Goal: Book appointment/travel/reservation

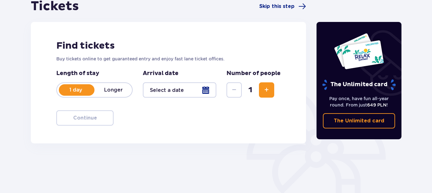
scroll to position [81, 0]
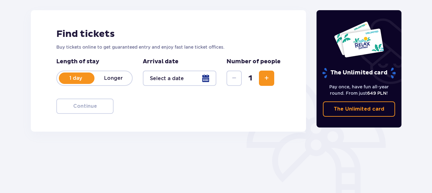
click at [210, 74] on div at bounding box center [180, 78] width 74 height 15
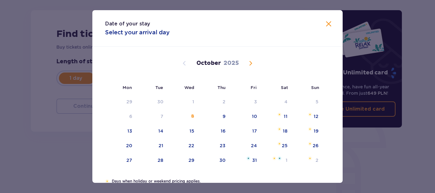
click at [249, 63] on span "Next month" at bounding box center [251, 64] width 8 height 8
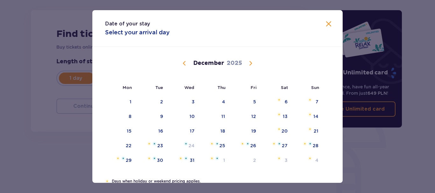
click at [183, 63] on span "Previous month" at bounding box center [185, 64] width 8 height 8
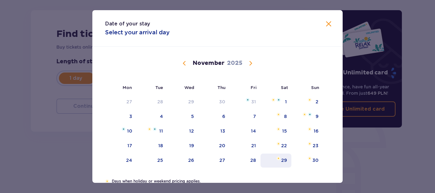
click at [282, 158] on div "29" at bounding box center [284, 160] width 6 height 6
type input "29.11.25"
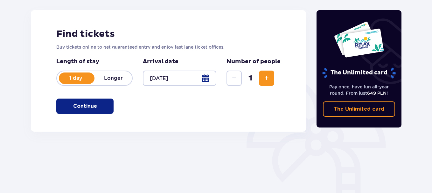
click at [268, 77] on span "Increase" at bounding box center [267, 79] width 8 height 8
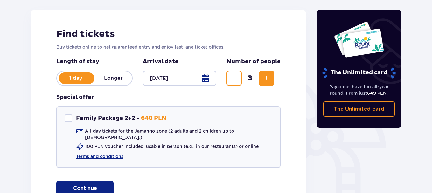
click at [104, 181] on button "Continue" at bounding box center [84, 188] width 57 height 15
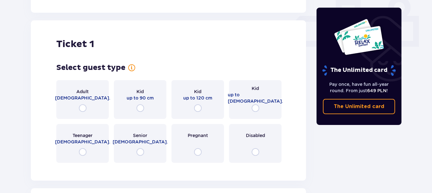
scroll to position [290, 0]
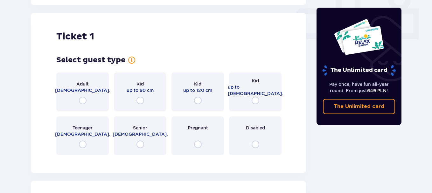
click at [84, 97] on input "radio" at bounding box center [83, 101] width 8 height 8
radio input "true"
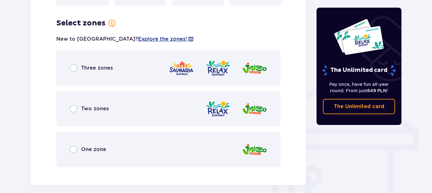
scroll to position [445, 0]
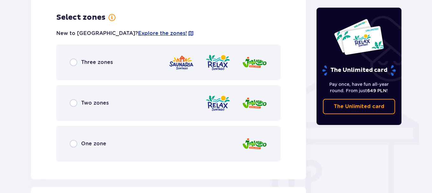
click at [75, 140] on input "radio" at bounding box center [74, 144] width 8 height 8
radio input "true"
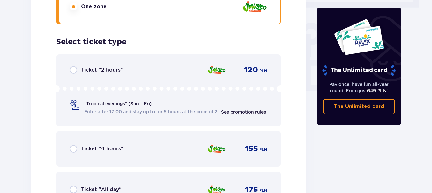
scroll to position [607, 0]
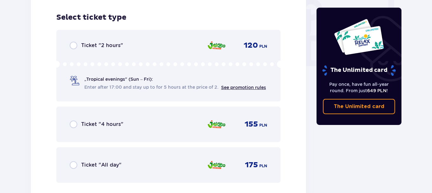
click at [73, 161] on input "radio" at bounding box center [74, 165] width 8 height 8
radio input "true"
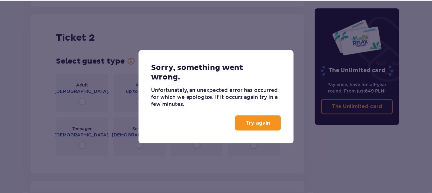
scroll to position [803, 0]
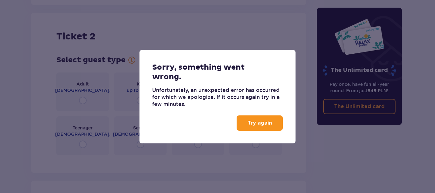
click at [246, 125] on button "Try again" at bounding box center [260, 123] width 46 height 15
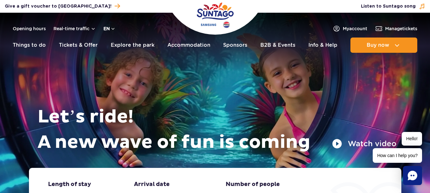
click at [112, 29] on button "en" at bounding box center [110, 28] width 12 height 6
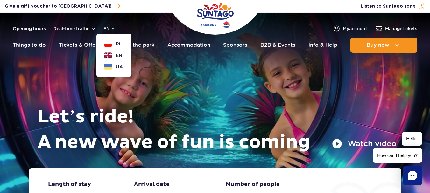
click at [295, 6] on div "Manage tickets Listen to Suntago song" at bounding box center [335, 6] width 189 height 9
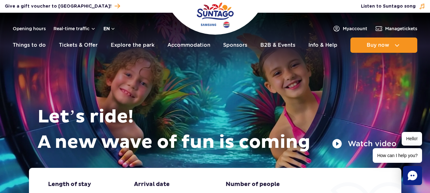
click at [111, 29] on button "en" at bounding box center [110, 28] width 12 height 6
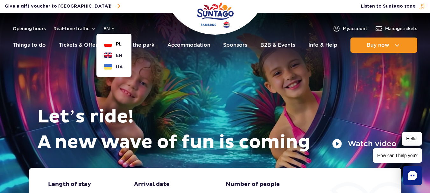
click at [117, 44] on span "PL" at bounding box center [119, 44] width 6 height 6
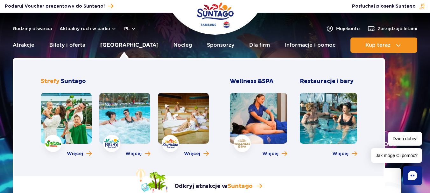
click at [119, 46] on link "Poznaj park" at bounding box center [129, 45] width 58 height 15
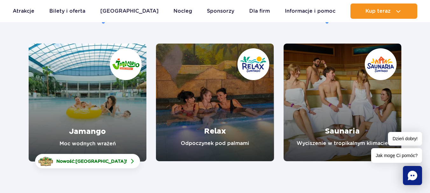
scroll to position [96, 0]
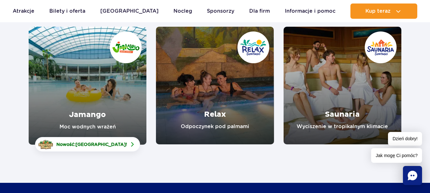
click at [93, 94] on link "Jamango" at bounding box center [88, 86] width 118 height 118
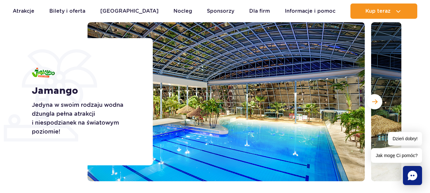
scroll to position [77, 0]
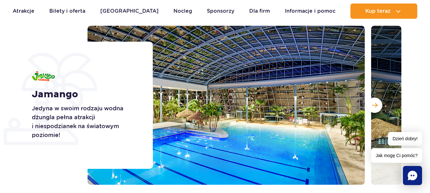
drag, startPoint x: 433, startPoint y: 16, endPoint x: 433, endPoint y: 23, distance: 7.6
click at [375, 106] on span "Następny slajd" at bounding box center [374, 106] width 5 height 6
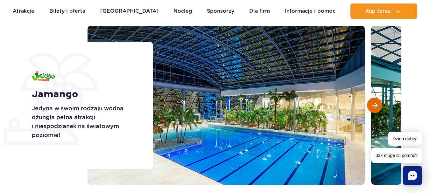
click at [375, 106] on span "Następny slajd" at bounding box center [374, 106] width 5 height 6
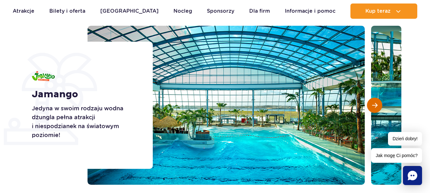
click at [375, 106] on span "Następny slajd" at bounding box center [374, 106] width 5 height 6
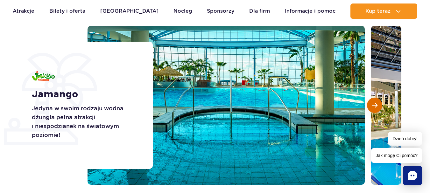
click at [375, 106] on span "Następny slajd" at bounding box center [374, 106] width 5 height 6
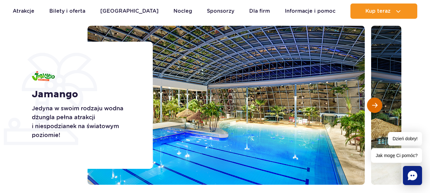
click at [375, 106] on span "Następny slajd" at bounding box center [374, 106] width 5 height 6
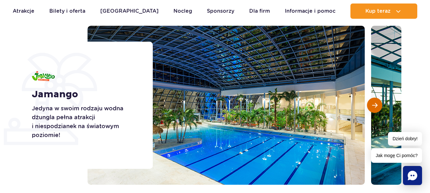
click at [375, 106] on span "Następny slajd" at bounding box center [374, 106] width 5 height 6
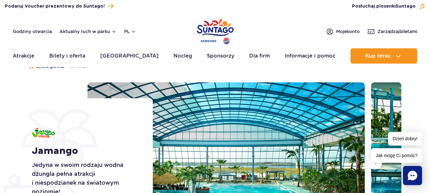
scroll to position [0, 0]
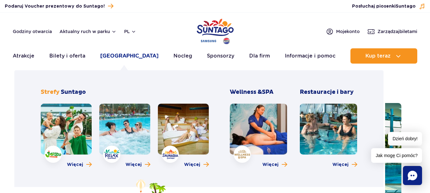
click at [132, 54] on link "Poznaj park" at bounding box center [129, 55] width 58 height 15
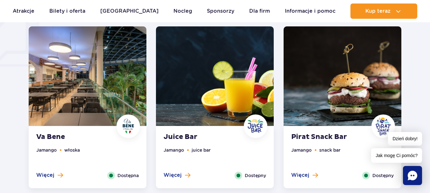
scroll to position [497, 0]
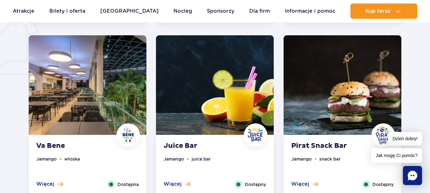
drag, startPoint x: 42, startPoint y: 184, endPoint x: 38, endPoint y: 183, distance: 4.4
click at [38, 183] on span "Więcej" at bounding box center [45, 184] width 18 height 7
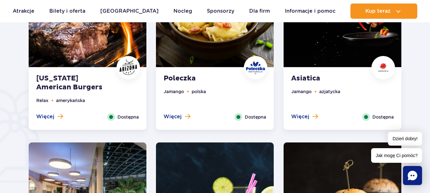
scroll to position [382, 0]
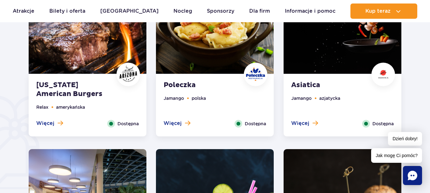
click at [309, 90] on div "Asiatica Jamango azjatycka Więcej Zamknij Dostępna" at bounding box center [343, 106] width 118 height 62
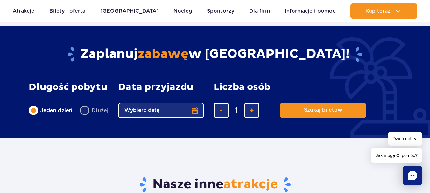
scroll to position [829, 0]
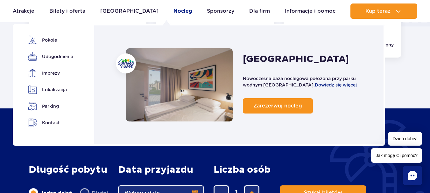
click at [174, 11] on link "Nocleg" at bounding box center [183, 11] width 19 height 15
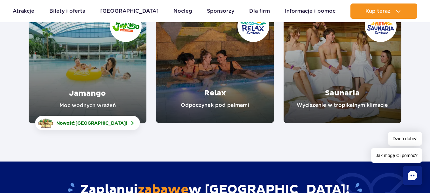
scroll to position [87, 0]
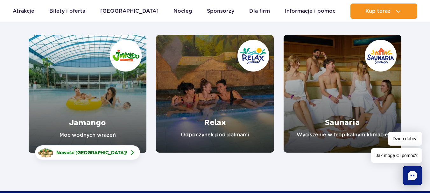
drag, startPoint x: 432, startPoint y: 31, endPoint x: 432, endPoint y: 50, distance: 19.7
click at [227, 87] on link "Relax" at bounding box center [215, 94] width 118 height 118
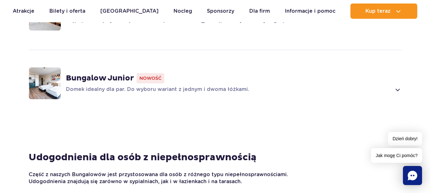
scroll to position [597, 0]
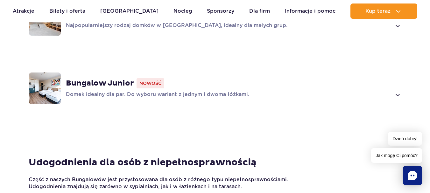
drag, startPoint x: 0, startPoint y: 0, endPoint x: 432, endPoint y: 52, distance: 435.6
click at [114, 79] on strong "Bungalow Junior" at bounding box center [100, 84] width 68 height 10
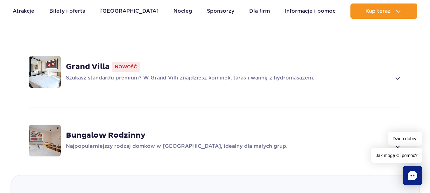
scroll to position [444, 0]
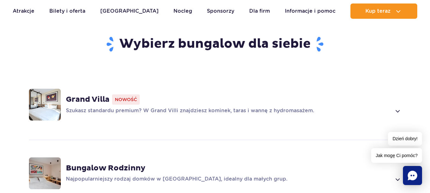
click at [131, 164] on strong "Bungalow Rodzinny" at bounding box center [106, 169] width 80 height 10
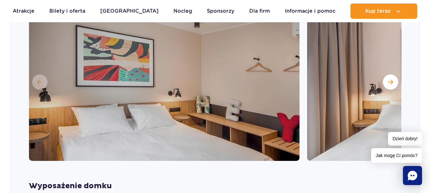
scroll to position [663, 0]
click at [390, 79] on span "Następny slajd" at bounding box center [390, 82] width 5 height 6
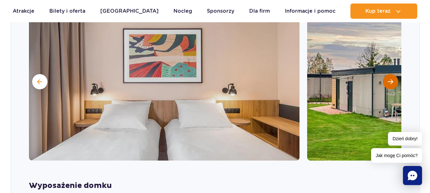
click at [390, 79] on span "Następny slajd" at bounding box center [390, 82] width 5 height 6
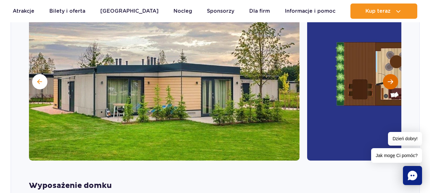
click at [390, 79] on span "Następny slajd" at bounding box center [390, 82] width 5 height 6
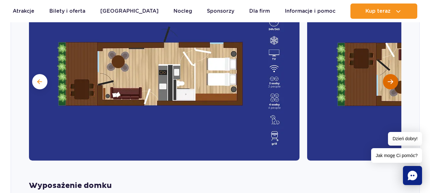
click at [390, 79] on span "Następny slajd" at bounding box center [390, 82] width 5 height 6
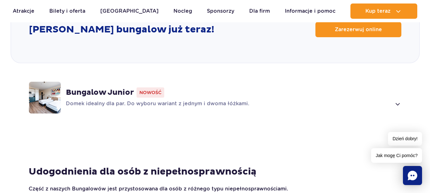
scroll to position [893, 0]
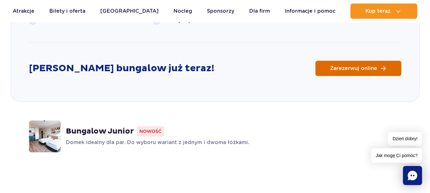
click at [365, 62] on link "Zarezerwuj online" at bounding box center [359, 68] width 86 height 15
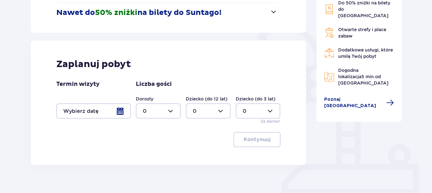
scroll to position [136, 0]
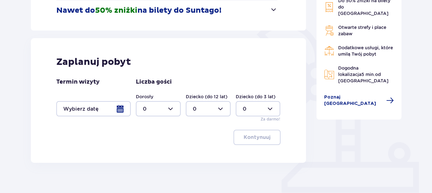
click at [123, 111] on div at bounding box center [93, 108] width 75 height 15
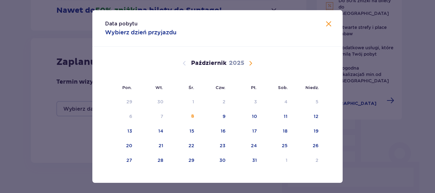
click at [248, 63] on span "Następny miesiąc" at bounding box center [251, 64] width 8 height 8
click at [284, 161] on div "29" at bounding box center [284, 160] width 6 height 6
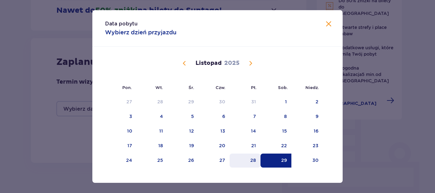
click at [253, 162] on div "28" at bounding box center [253, 160] width 6 height 6
click at [279, 161] on div "29" at bounding box center [276, 161] width 31 height 14
type input "[DATE] - [DATE]"
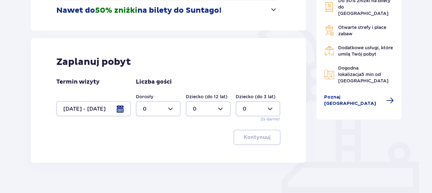
click at [171, 110] on div at bounding box center [158, 108] width 45 height 15
click at [146, 155] on p "2" at bounding box center [144, 155] width 3 height 7
type input "2"
click at [218, 110] on div at bounding box center [208, 108] width 45 height 15
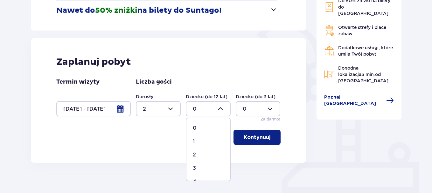
click at [196, 139] on div "1" at bounding box center [208, 141] width 31 height 7
type input "1"
click at [261, 135] on p "Kontynuuj" at bounding box center [257, 137] width 27 height 7
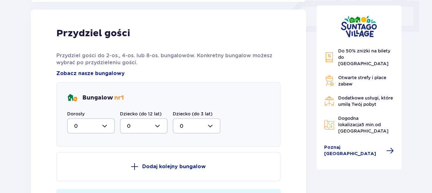
scroll to position [299, 0]
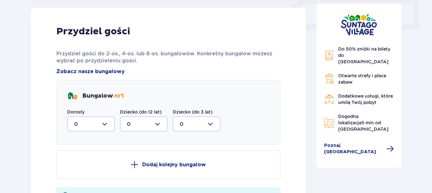
click at [106, 123] on div at bounding box center [91, 124] width 48 height 15
click at [87, 170] on div "2" at bounding box center [91, 170] width 34 height 7
type input "2"
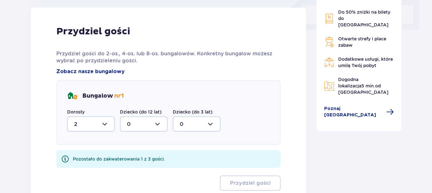
click at [161, 125] on div at bounding box center [144, 124] width 48 height 15
click at [130, 155] on div "1" at bounding box center [144, 157] width 34 height 7
type input "1"
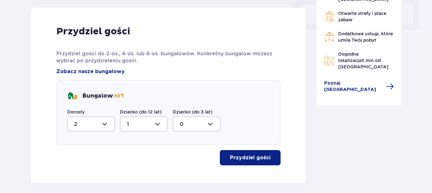
click at [105, 126] on div at bounding box center [91, 124] width 48 height 15
click at [88, 140] on span "0" at bounding box center [91, 143] width 46 height 13
type input "0"
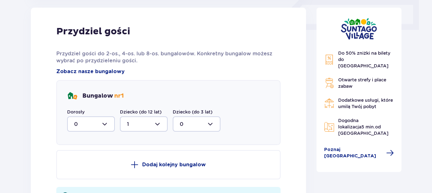
click at [161, 122] on div at bounding box center [144, 124] width 48 height 15
click at [138, 139] on span "0" at bounding box center [144, 143] width 46 height 13
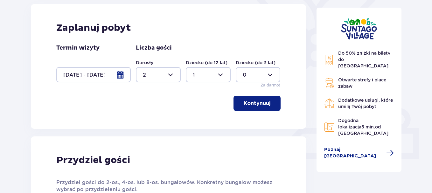
scroll to position [161, 0]
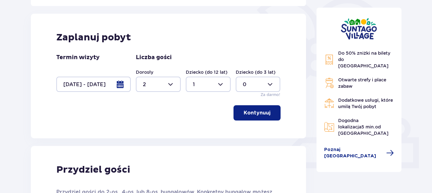
click at [260, 112] on p "Kontynuuj" at bounding box center [257, 113] width 27 height 7
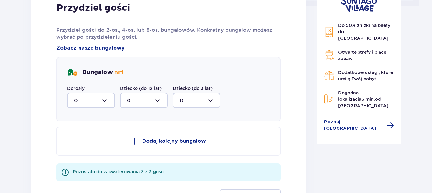
scroll to position [318, 0]
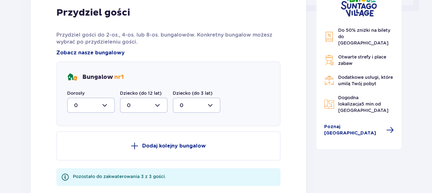
click at [160, 105] on div at bounding box center [144, 105] width 48 height 15
click at [132, 139] on div "1" at bounding box center [144, 138] width 34 height 7
type input "1"
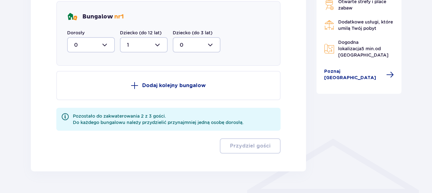
scroll to position [321, 0]
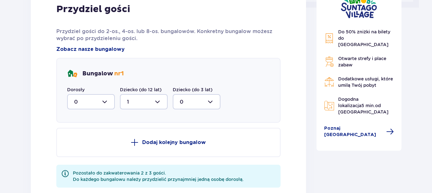
click at [103, 101] on div at bounding box center [91, 101] width 48 height 15
click at [79, 148] on div "2" at bounding box center [91, 148] width 34 height 7
type input "2"
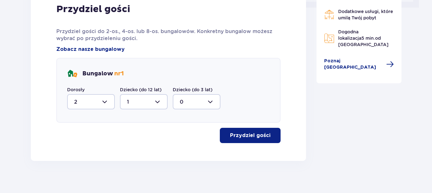
click at [239, 135] on p "Przydziel gości" at bounding box center [250, 135] width 40 height 7
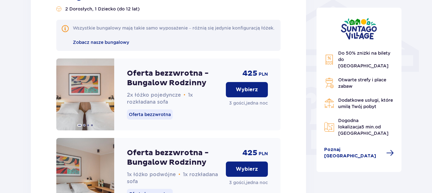
scroll to position [525, 0]
